Goal: Task Accomplishment & Management: Manage account settings

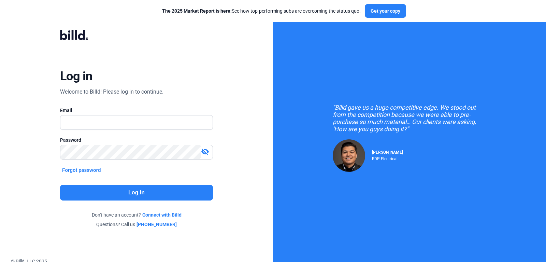
type input "[EMAIL_ADDRESS][DOMAIN_NAME]"
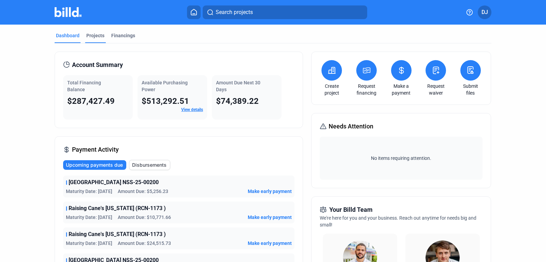
click at [100, 34] on div "Projects" at bounding box center [95, 35] width 18 height 7
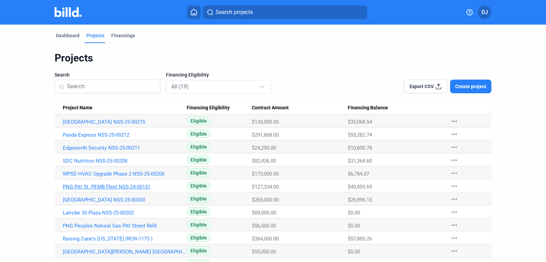
click at [101, 185] on link "PNG Pitt St. PEMB Fleet NSS-24-00151" at bounding box center [125, 187] width 124 height 6
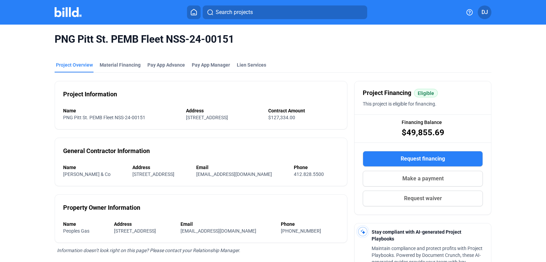
click at [101, 185] on div "General Contractor Information Name [PERSON_NAME] & Co Address [STREET_ADDRESS]…" at bounding box center [201, 162] width 293 height 48
click at [122, 61] on div "Material Financing" at bounding box center [120, 64] width 41 height 7
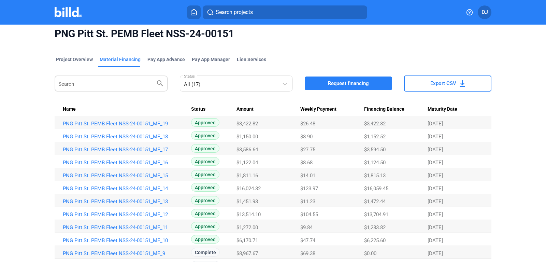
scroll to position [6, 0]
click at [149, 187] on link "PNG Pitt St. PEMB Fleet NSS-24-00151_MF_14" at bounding box center [125, 188] width 124 height 6
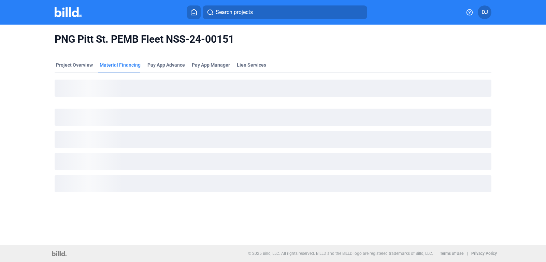
scroll to position [0, 0]
